Goal: Transaction & Acquisition: Purchase product/service

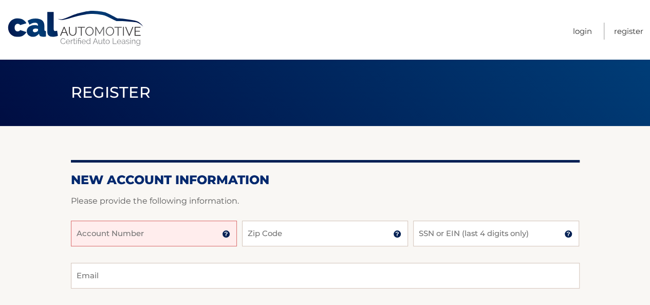
click at [205, 224] on input "Account Number" at bounding box center [154, 233] width 166 height 26
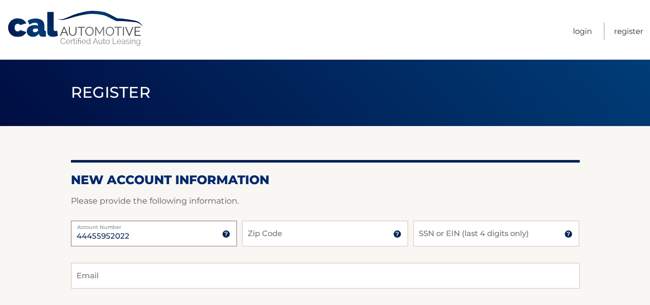
type input "44455952022"
click at [289, 230] on input "Zip Code" at bounding box center [325, 233] width 166 height 26
type input "11803"
click at [423, 235] on input "SSN or EIN (last 4 digits only)" at bounding box center [496, 233] width 166 height 26
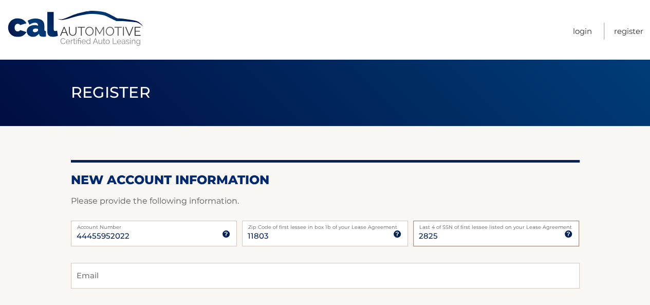
type input "2825"
click at [228, 271] on input "Email" at bounding box center [325, 276] width 509 height 26
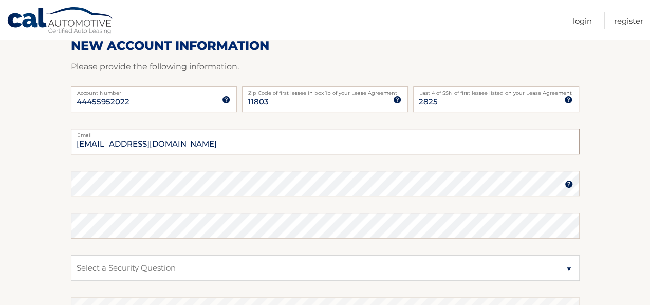
scroll to position [135, 0]
type input "anitashashoua@optonline.net"
click at [569, 266] on select "Select a Security Question What was the name of your elementary school? What is…" at bounding box center [325, 267] width 509 height 26
select select "1"
click at [71, 254] on select "Select a Security Question What was the name of your elementary school? What is…" at bounding box center [325, 267] width 509 height 26
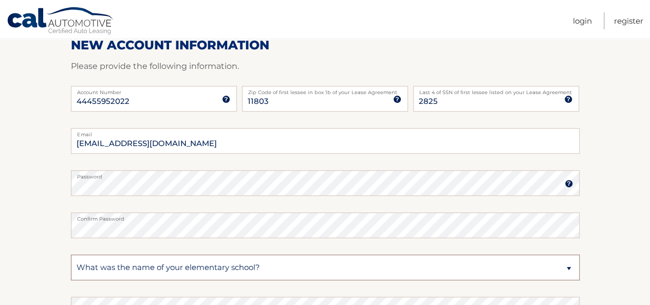
click at [320, 266] on select "Select a Security Question What was the name of your elementary school? What is…" at bounding box center [325, 267] width 509 height 26
click at [323, 269] on select "Select a Security Question What was the name of your elementary school? What is…" at bounding box center [325, 267] width 509 height 26
click at [127, 262] on select "Select a Security Question What was the name of your elementary school? What is…" at bounding box center [325, 267] width 509 height 26
click at [580, 261] on section "New Account Information Please provide the following information. 44455952022 A…" at bounding box center [325, 191] width 650 height 401
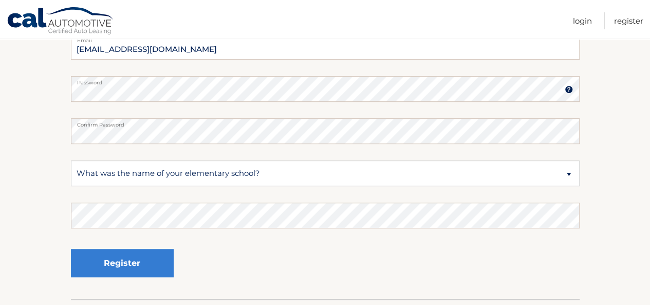
scroll to position [244, 0]
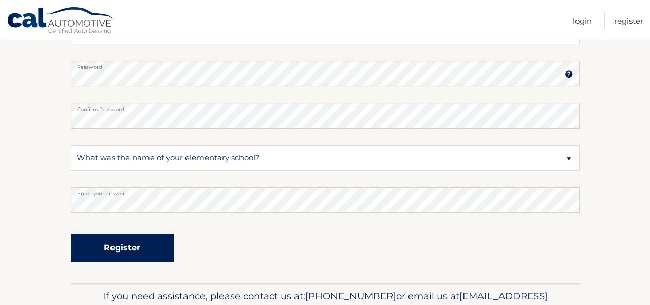
click at [114, 243] on button "Register" at bounding box center [122, 247] width 103 height 28
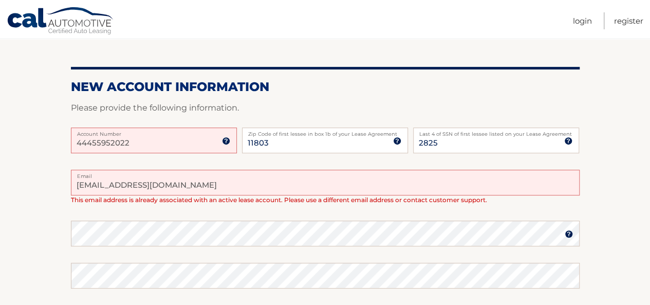
scroll to position [127, 0]
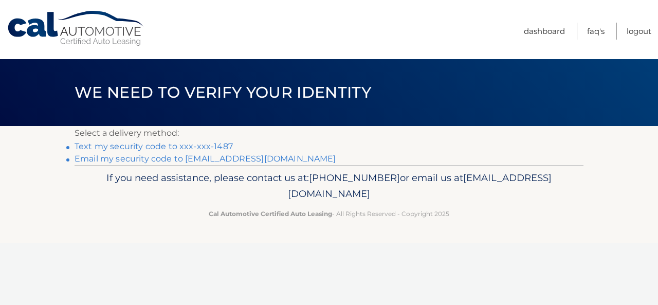
click at [192, 142] on link "Text my security code to xxx-xxx-1487" at bounding box center [154, 146] width 158 height 10
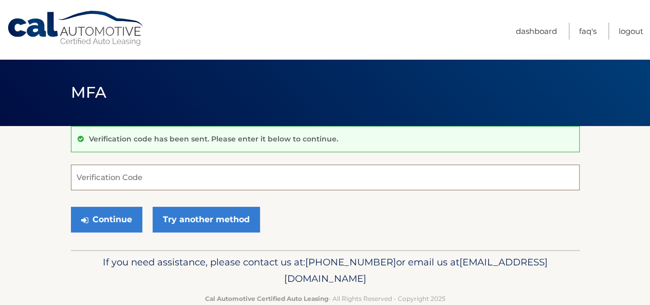
click at [187, 175] on input "Verification Code" at bounding box center [325, 177] width 509 height 26
click at [434, 173] on input "Verification Code" at bounding box center [325, 177] width 509 height 26
type input "771436"
click at [71, 207] on button "Continue" at bounding box center [106, 220] width 71 height 26
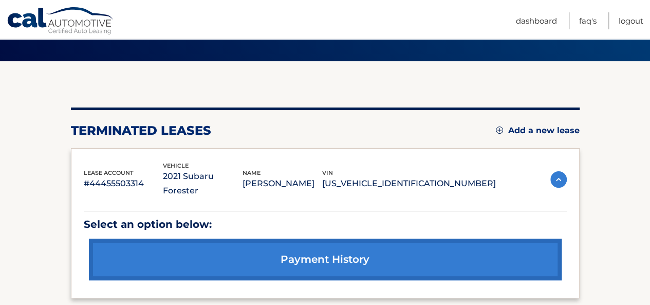
scroll to position [62, 0]
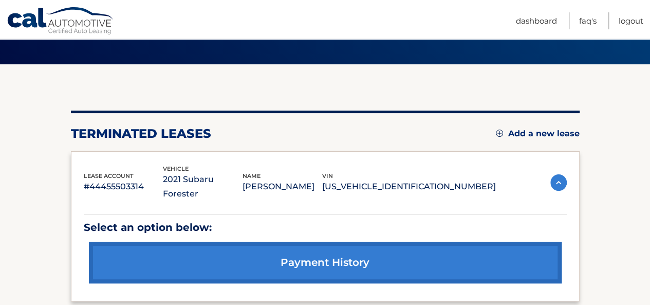
click at [532, 136] on link "Add a new lease" at bounding box center [538, 133] width 84 height 10
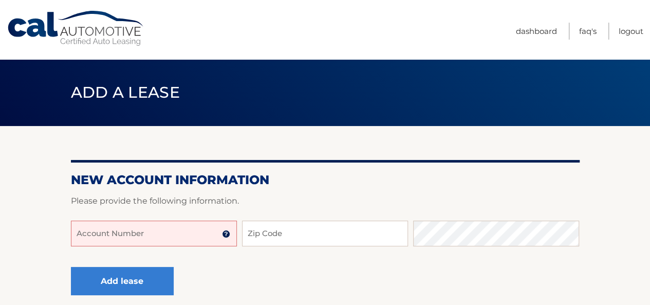
click at [152, 226] on input "Account Number" at bounding box center [154, 233] width 166 height 26
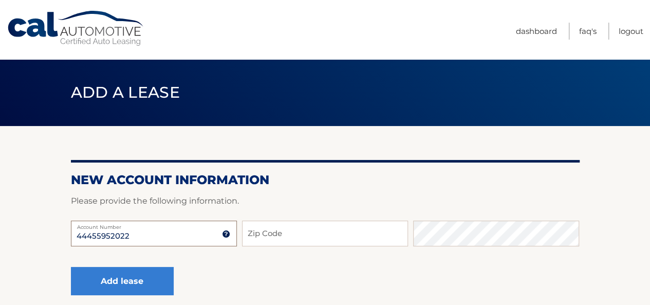
type input "44455952022"
click at [197, 226] on label "Account Number" at bounding box center [154, 224] width 166 height 8
click at [197, 226] on input "44455952022" at bounding box center [154, 233] width 166 height 26
click at [191, 201] on p "Please provide the following information." at bounding box center [325, 201] width 509 height 14
click at [285, 241] on input "Zip Code" at bounding box center [325, 233] width 166 height 26
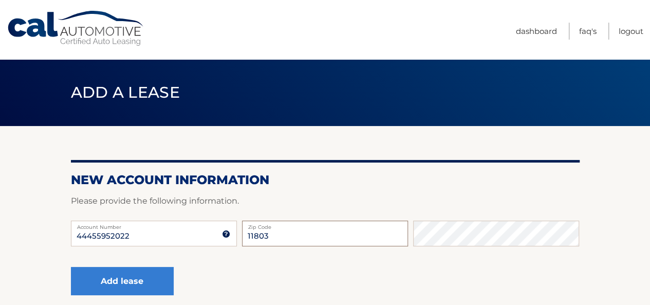
type input "11803"
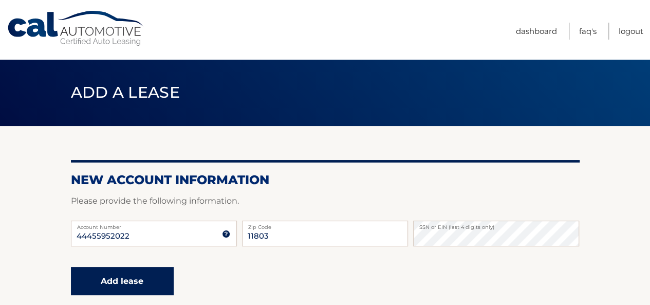
click at [128, 272] on button "Add lease" at bounding box center [122, 281] width 103 height 28
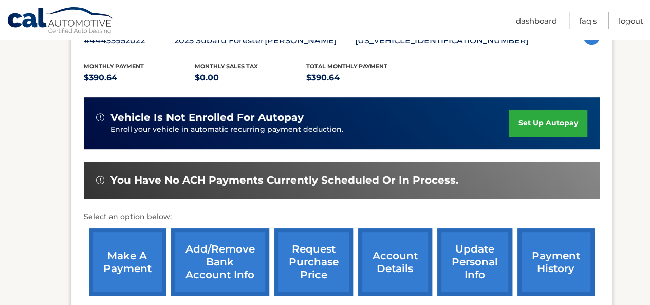
scroll to position [201, 0]
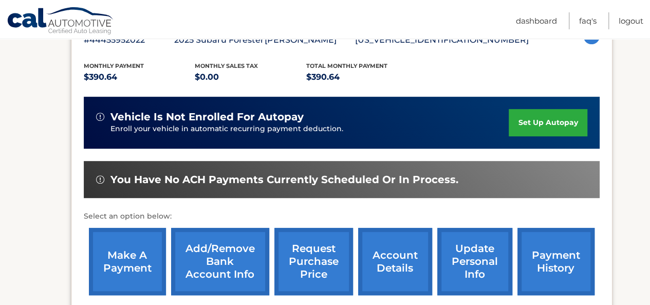
click at [118, 264] on link "make a payment" at bounding box center [127, 261] width 77 height 67
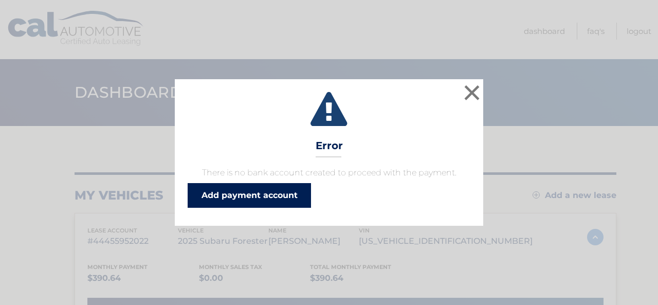
click at [281, 194] on link "Add payment account" at bounding box center [249, 195] width 123 height 25
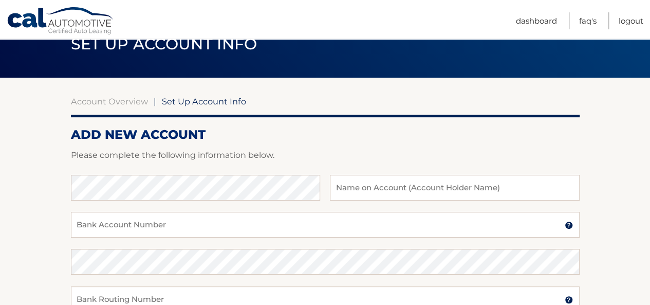
scroll to position [53, 0]
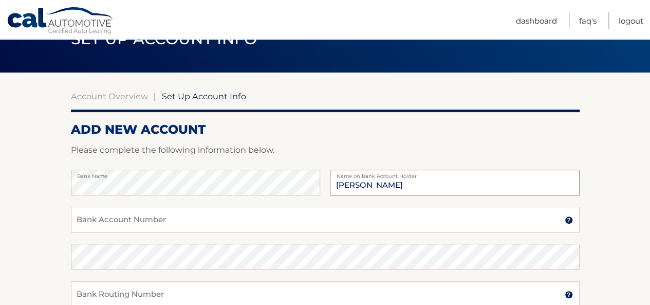
type input "[PERSON_NAME]"
click at [166, 217] on input "Bank Account Number" at bounding box center [325, 220] width 509 height 26
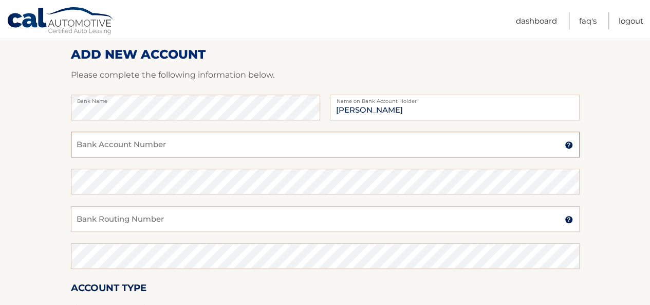
scroll to position [124, 0]
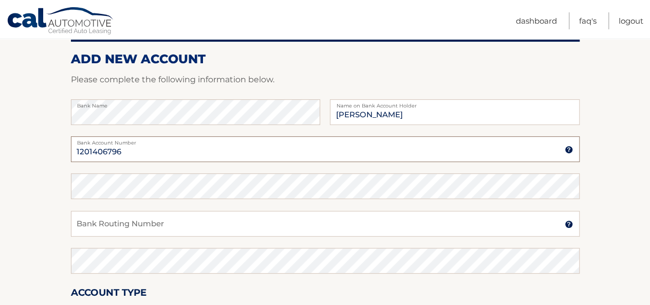
click at [159, 151] on input "1201406796" at bounding box center [325, 149] width 509 height 26
type input "1201406796"
click at [133, 235] on input "Bank Routing Number" at bounding box center [325, 224] width 509 height 26
drag, startPoint x: 120, startPoint y: 225, endPoint x: 55, endPoint y: 222, distance: 65.3
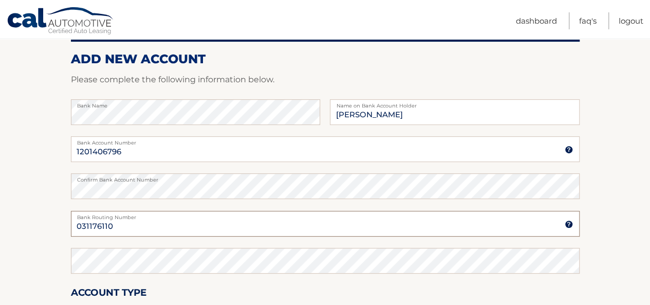
click at [55, 222] on section "Account Overview | Set Up Account Info ADD NEW ACCOUNT Please complete the foll…" at bounding box center [325, 198] width 650 height 392
type input "031176110"
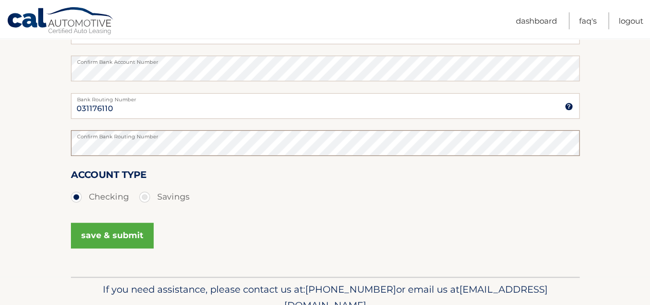
scroll to position [242, 0]
click at [208, 168] on div "Account Type Checking Savings" at bounding box center [325, 187] width 509 height 40
click at [135, 237] on button "save & submit" at bounding box center [112, 235] width 83 height 26
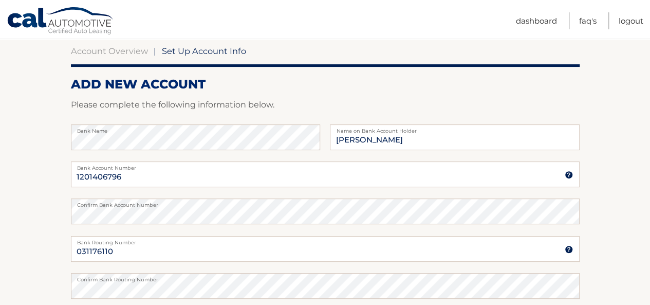
scroll to position [0, 0]
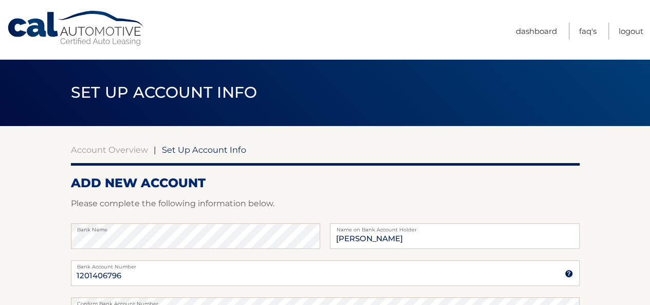
click at [167, 85] on span "Set Up Account Info" at bounding box center [164, 92] width 187 height 19
click at [549, 25] on link "Dashboard" at bounding box center [536, 31] width 41 height 17
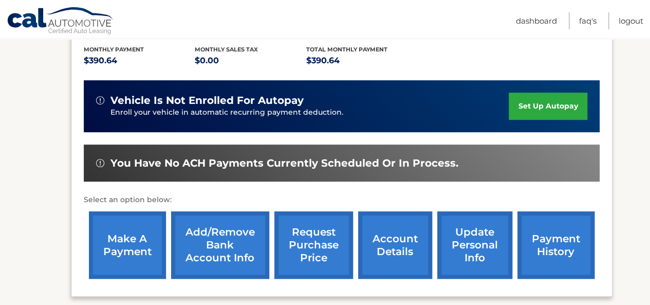
scroll to position [218, 0]
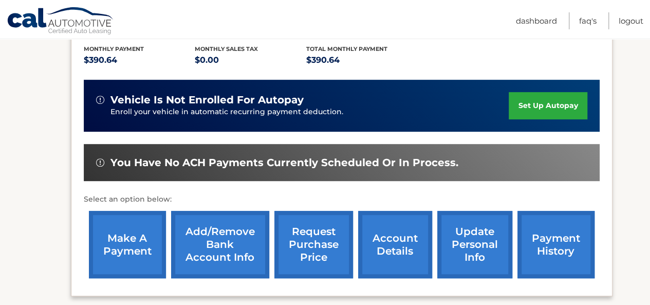
drag, startPoint x: 127, startPoint y: 251, endPoint x: 119, endPoint y: 252, distance: 7.8
click at [119, 252] on link "make a payment" at bounding box center [127, 244] width 77 height 67
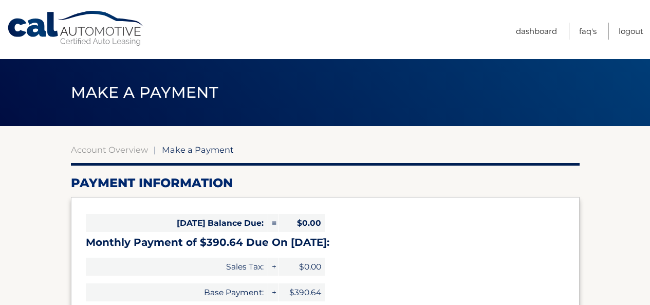
select select "NDVlMzljODYtN2I2Ni00Mzc3LTk1NGItMWUyNDJjZGY5NjAy"
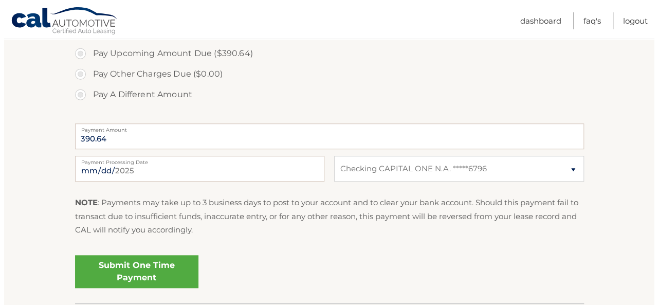
scroll to position [354, 0]
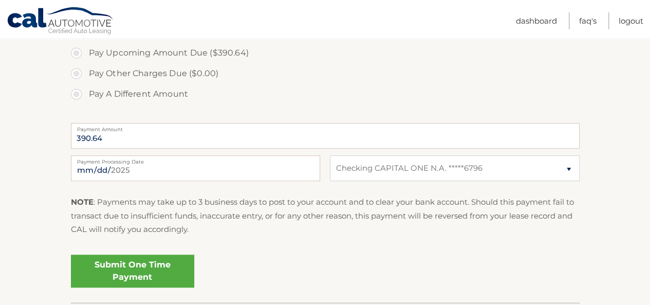
click at [148, 265] on link "Submit One Time Payment" at bounding box center [132, 270] width 123 height 33
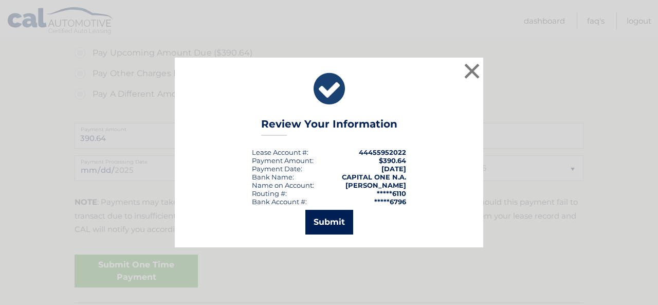
click at [335, 233] on button "Submit" at bounding box center [329, 222] width 48 height 25
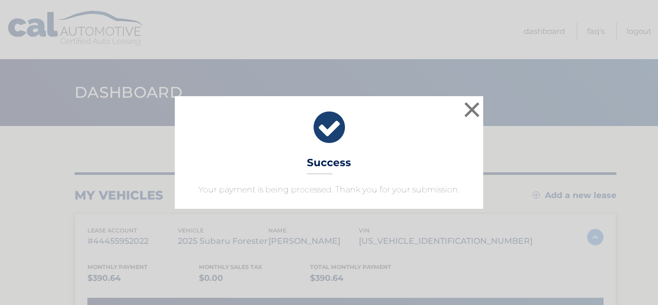
drag, startPoint x: 479, startPoint y: 102, endPoint x: 484, endPoint y: 99, distance: 6.0
click at [484, 99] on div "× Success Your payment is being processed. Thank you for your submission." at bounding box center [329, 152] width 650 height 112
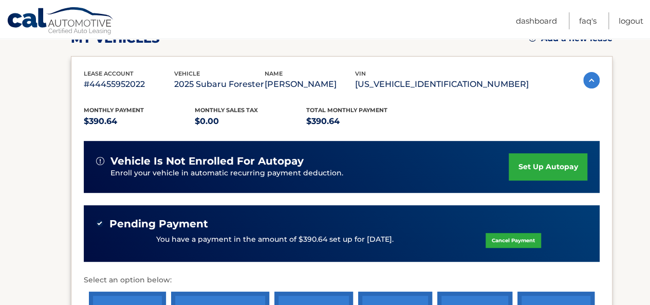
scroll to position [157, 0]
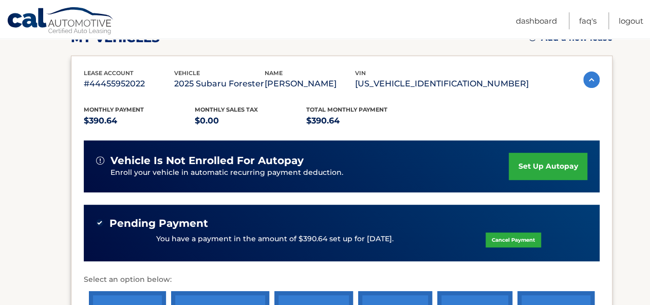
click at [616, 19] on li "Logout" at bounding box center [626, 20] width 35 height 17
click at [622, 22] on link "Logout" at bounding box center [631, 20] width 25 height 17
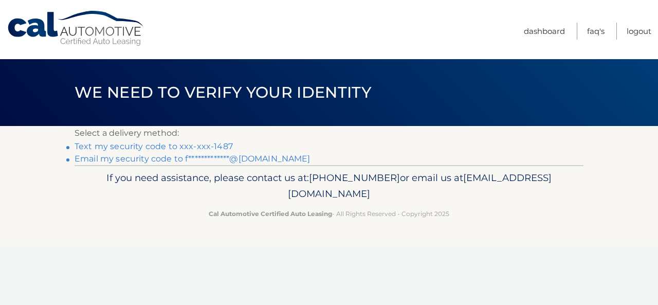
click at [162, 148] on link "Text my security code to xxx-xxx-1487" at bounding box center [154, 146] width 158 height 10
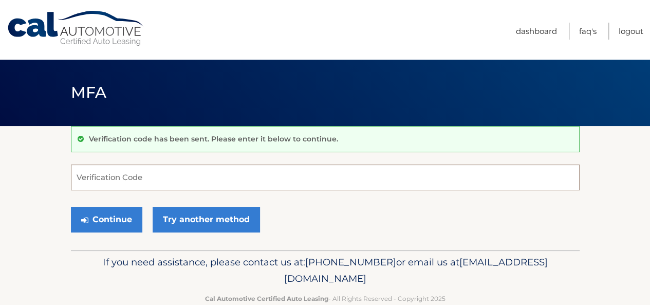
click at [162, 178] on input "Verification Code" at bounding box center [325, 177] width 509 height 26
type input "950111"
click at [71, 207] on button "Continue" at bounding box center [106, 220] width 71 height 26
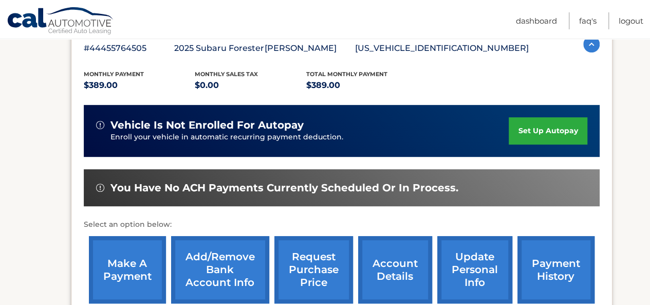
scroll to position [193, 0]
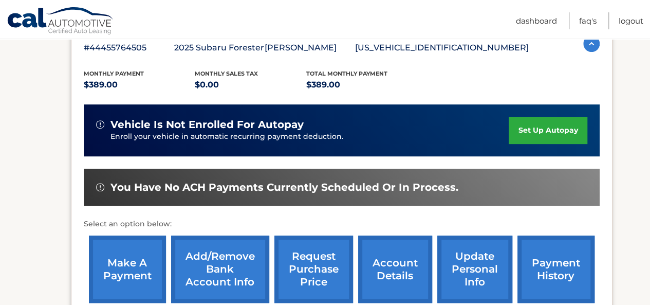
click at [137, 243] on link "make a payment" at bounding box center [127, 268] width 77 height 67
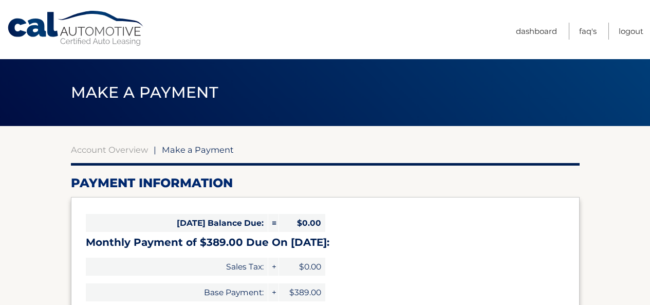
select select "MmIwNjBiNTgtNWM4NC00ZGU2LWI4NDItZjViNjU0M2Q4Yjlj"
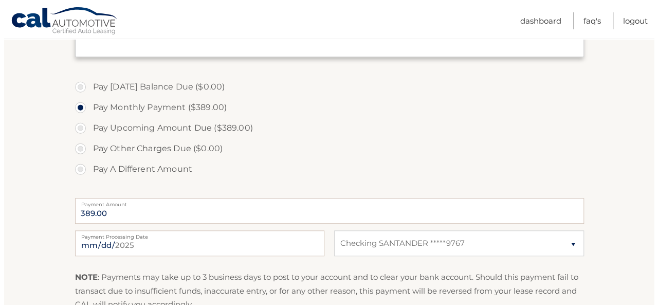
scroll to position [429, 0]
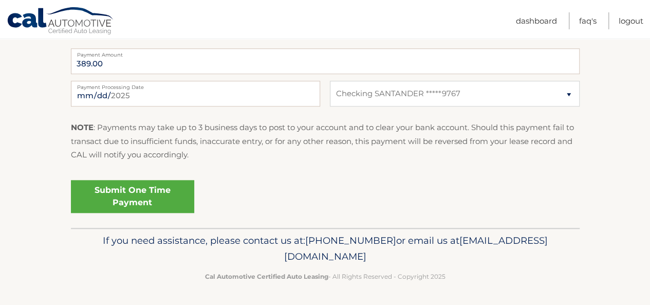
click at [154, 186] on link "Submit One Time Payment" at bounding box center [132, 196] width 123 height 33
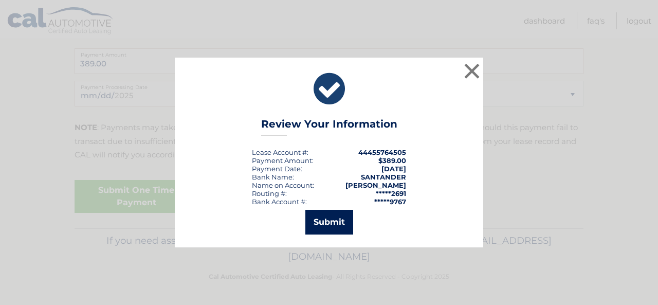
click at [323, 225] on button "Submit" at bounding box center [329, 222] width 48 height 25
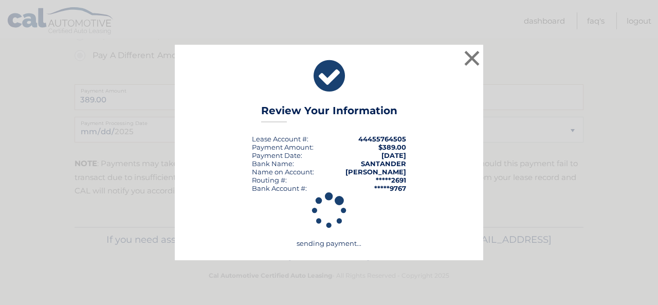
scroll to position [392, 0]
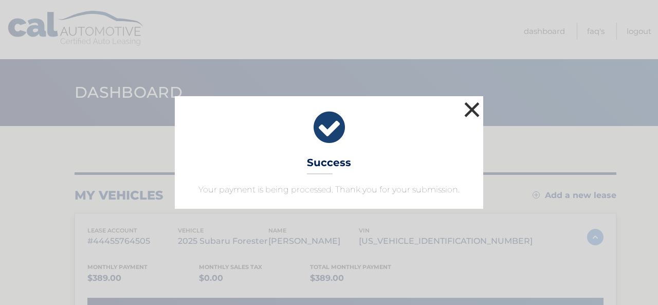
click at [475, 110] on button "×" at bounding box center [472, 109] width 21 height 21
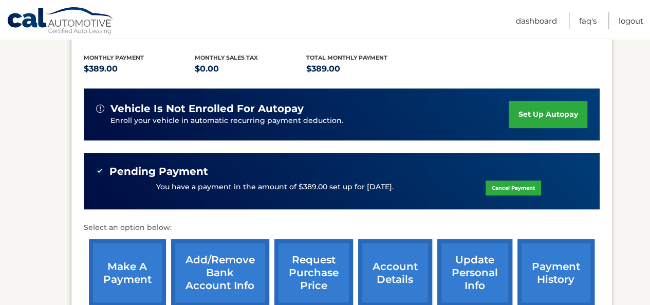
scroll to position [210, 0]
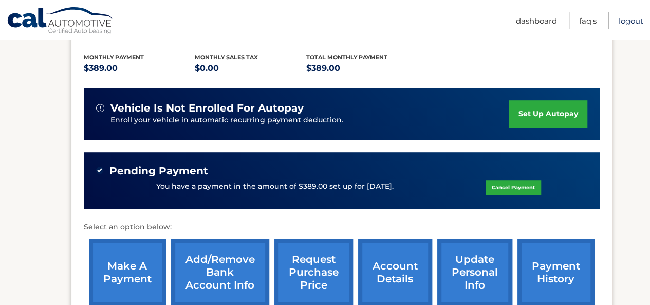
click at [639, 21] on link "Logout" at bounding box center [631, 20] width 25 height 17
